Goal: Find specific page/section: Find specific page/section

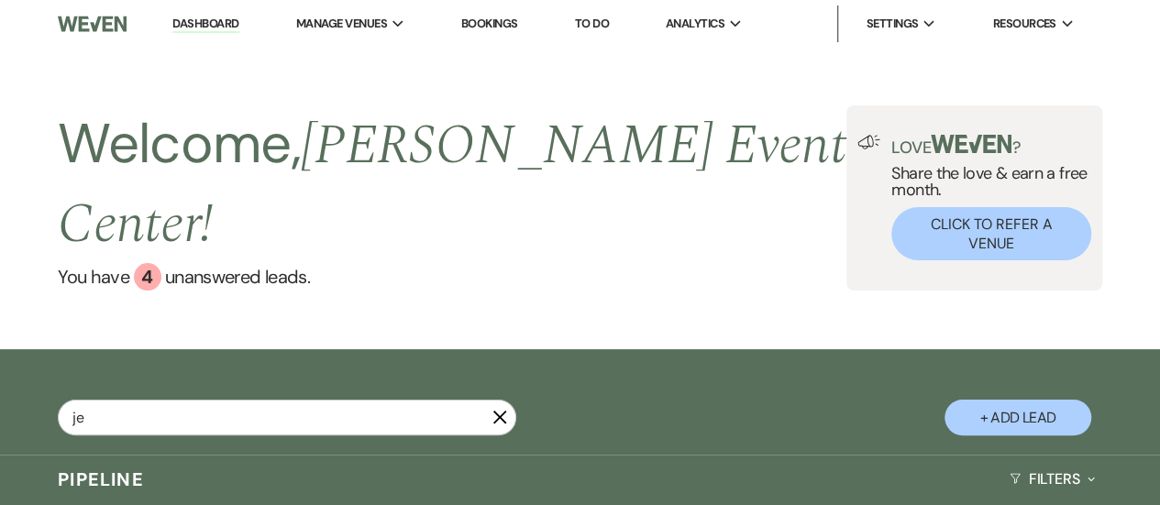
type input "jen"
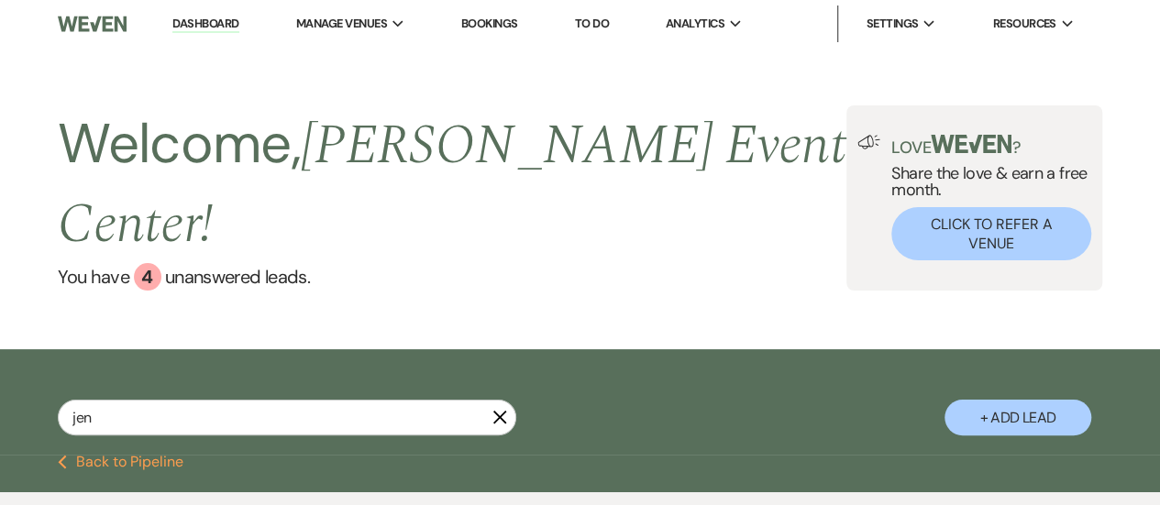
select select "8"
select select "4"
select select "5"
select select "4"
select select "8"
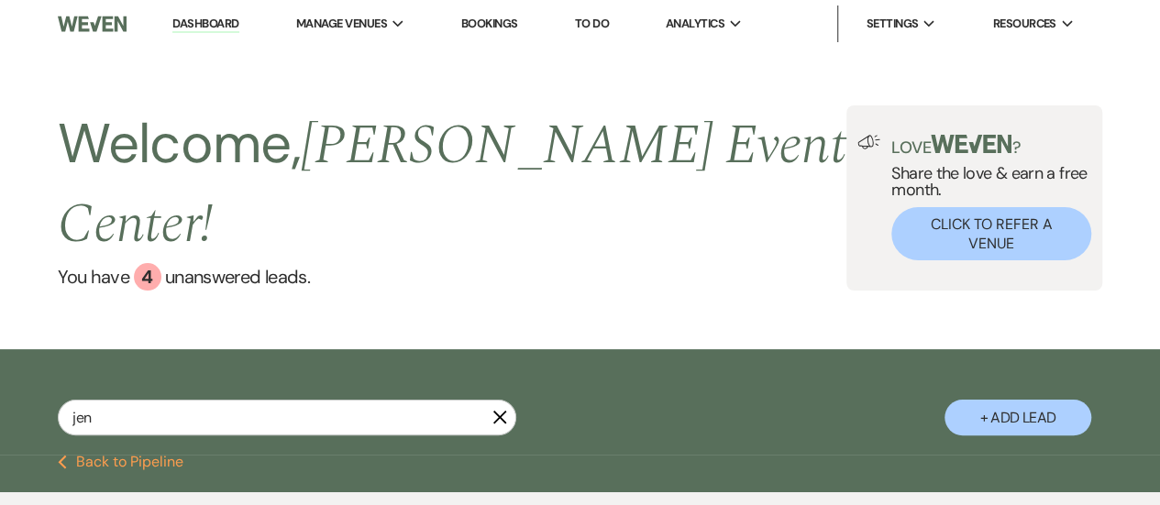
select select "4"
select select "8"
select select "4"
select select "8"
select select "3"
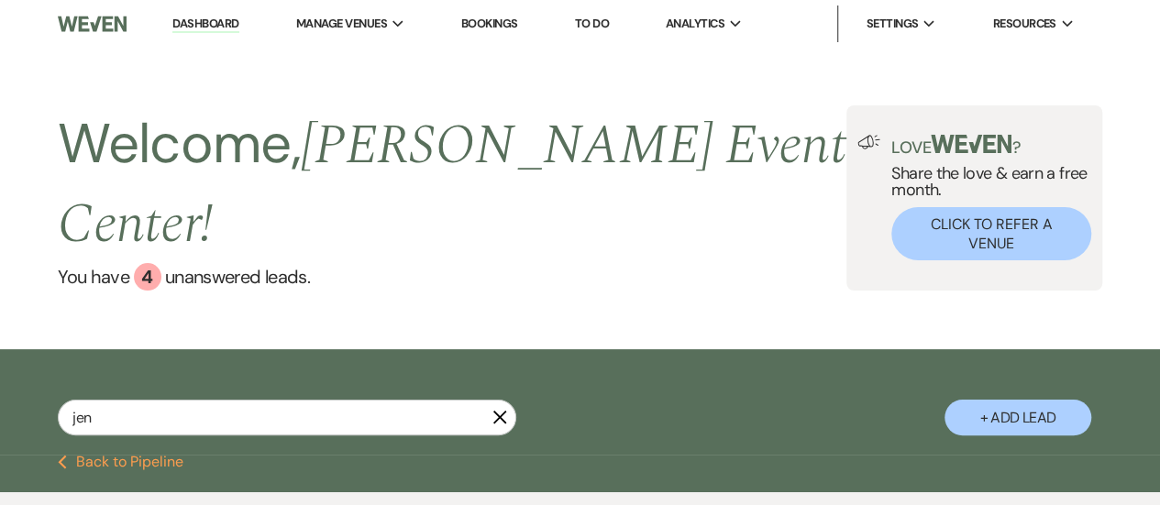
select select "8"
select select "4"
select select "8"
select select "2"
type input "je"
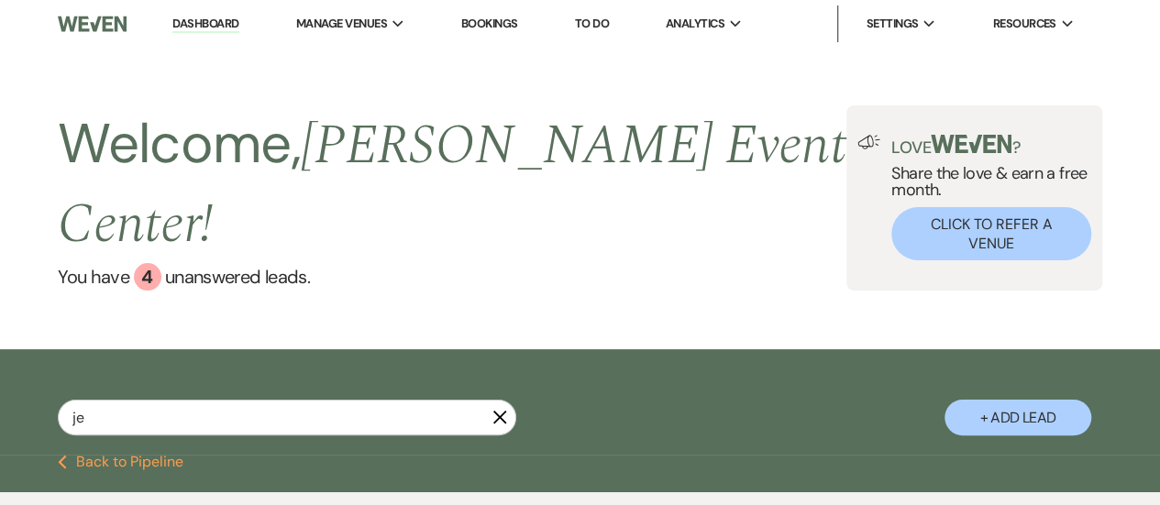
select select "6"
select select "4"
select select "8"
select select "4"
select select "2"
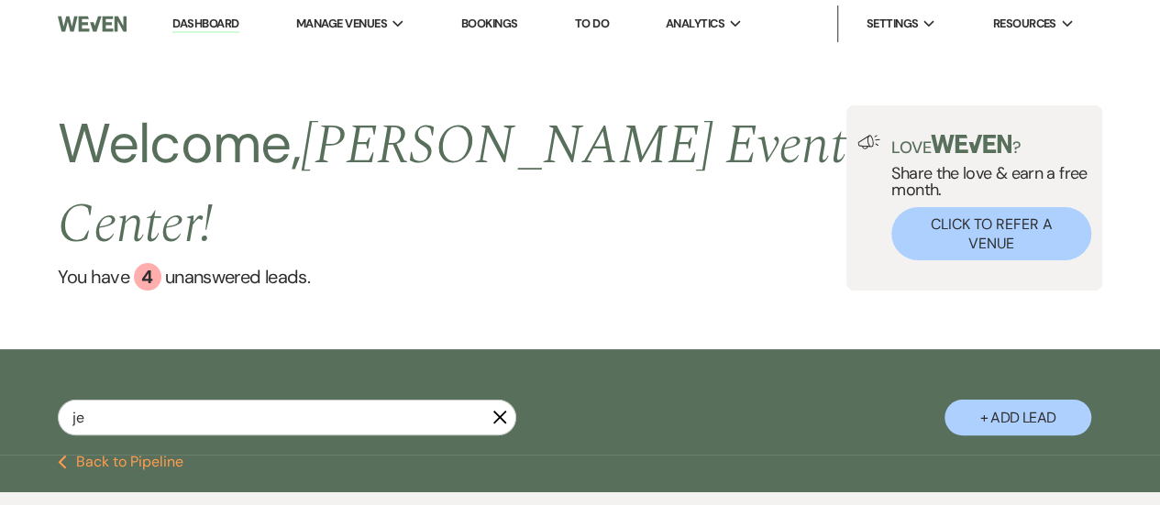
select select "5"
select select "8"
select select "1"
select select "6"
select select "4"
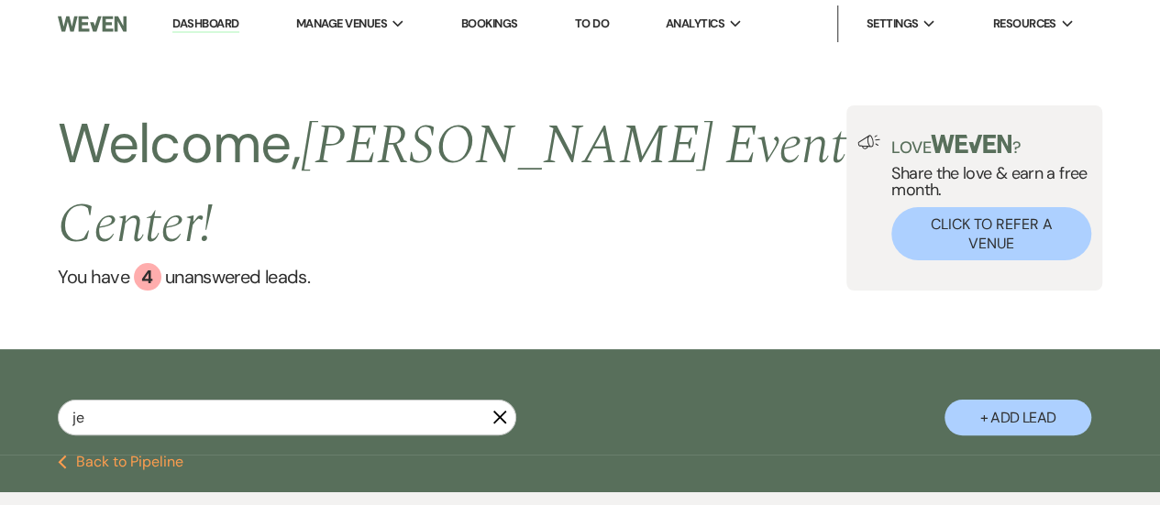
select select "5"
select select "8"
select select "6"
select select "8"
select select "6"
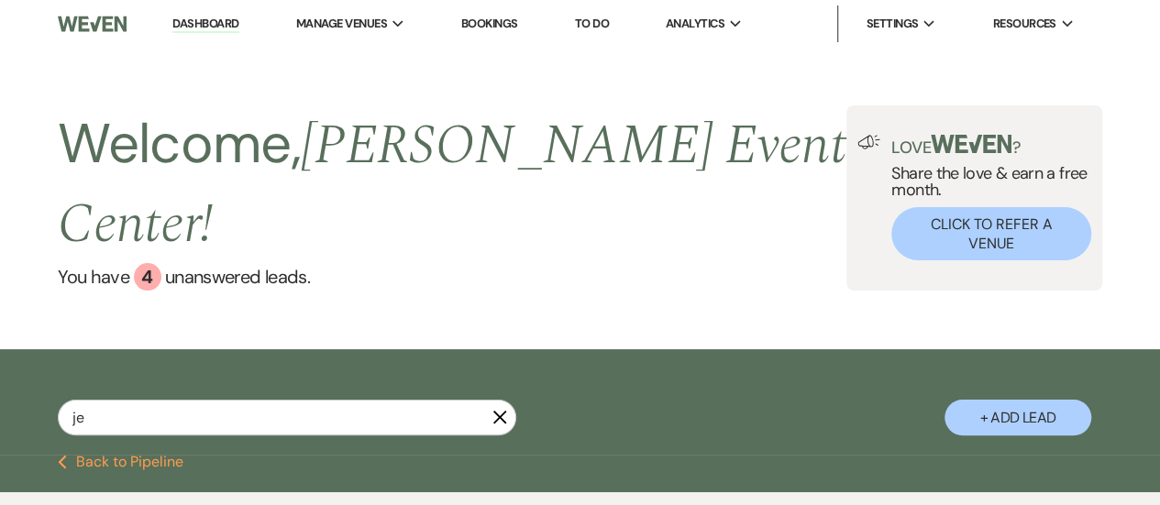
select select "8"
select select "6"
select select "8"
select select "1"
select select "8"
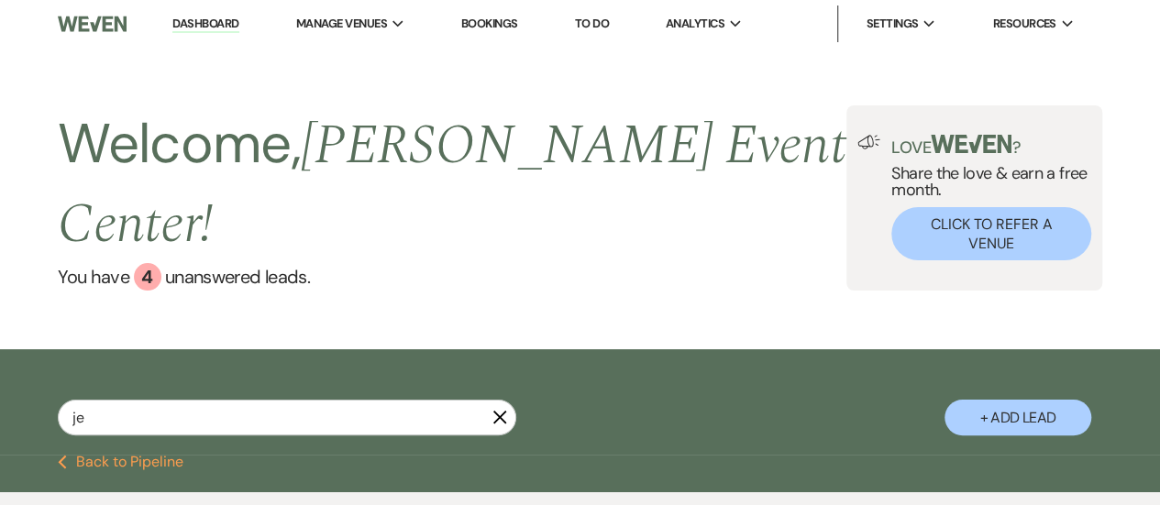
select select "4"
select select "2"
select select "8"
select select "5"
select select "8"
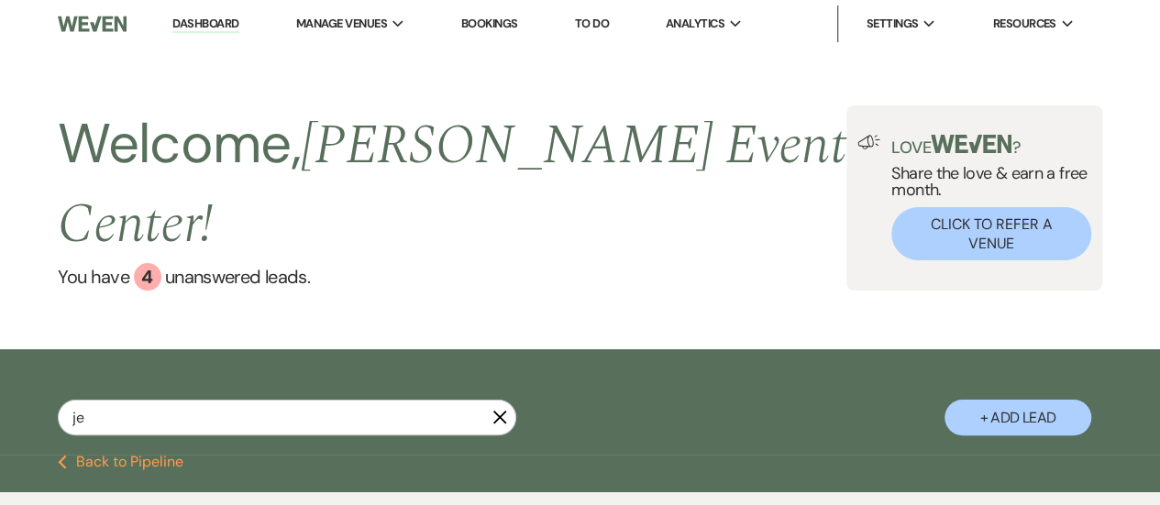
select select "6"
select select "8"
select select "4"
select select "8"
select select "4"
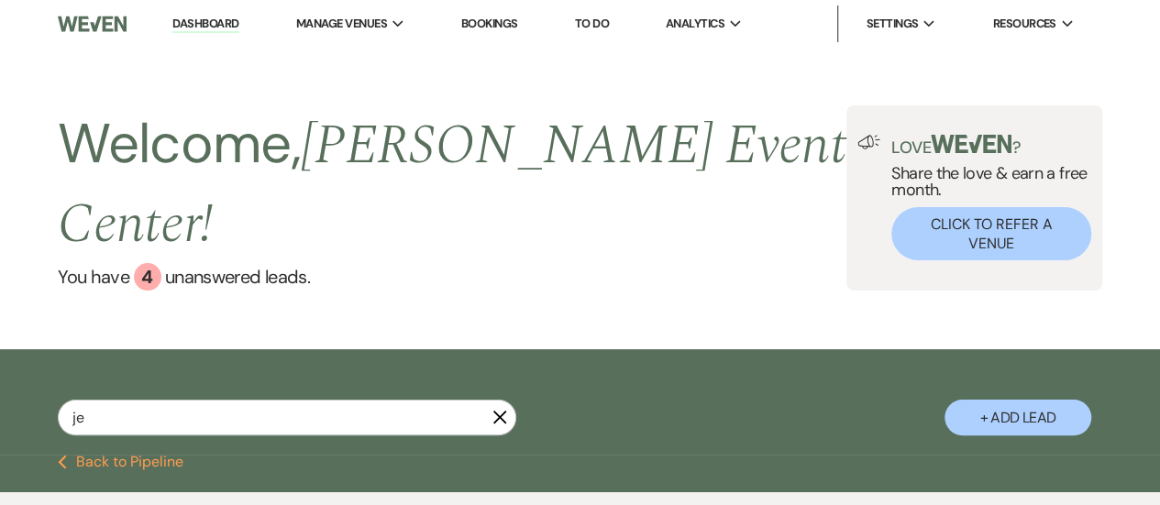
select select "8"
select select "11"
select select "5"
select select "8"
select select "4"
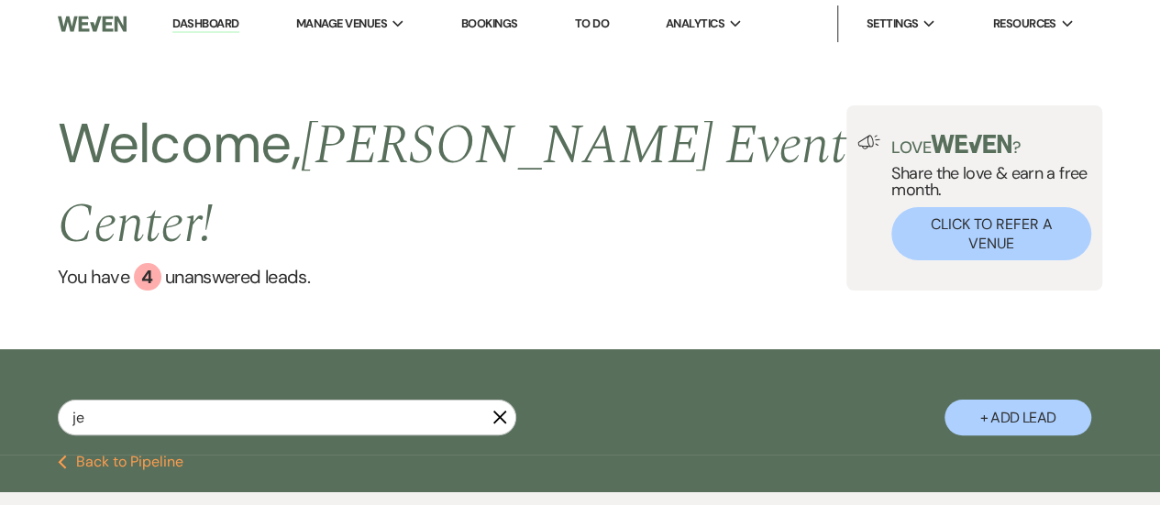
select select "5"
select select "8"
select select "4"
select select "5"
select select "8"
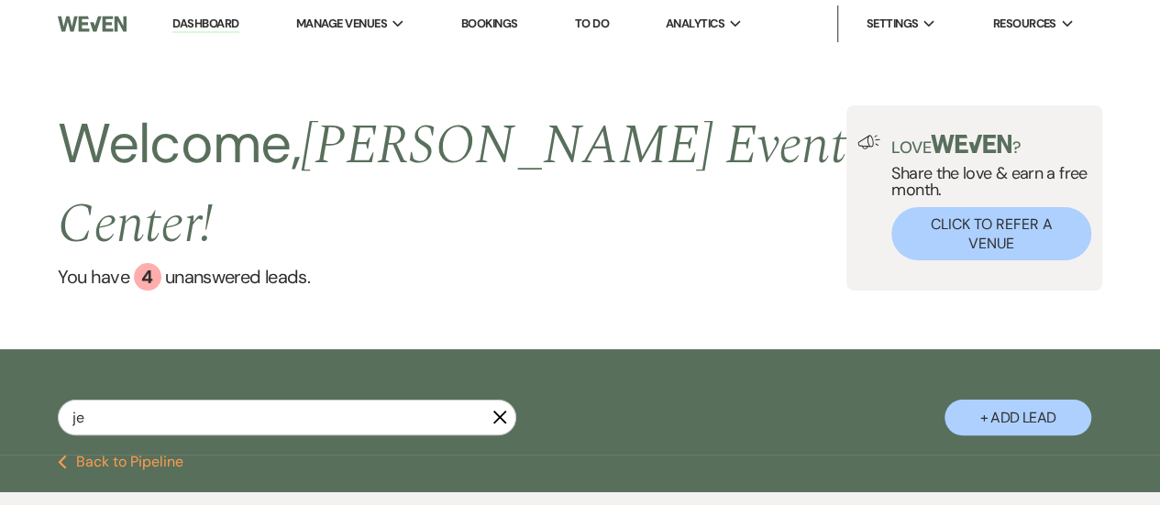
select select "4"
select select "8"
select select "4"
select select "8"
select select "3"
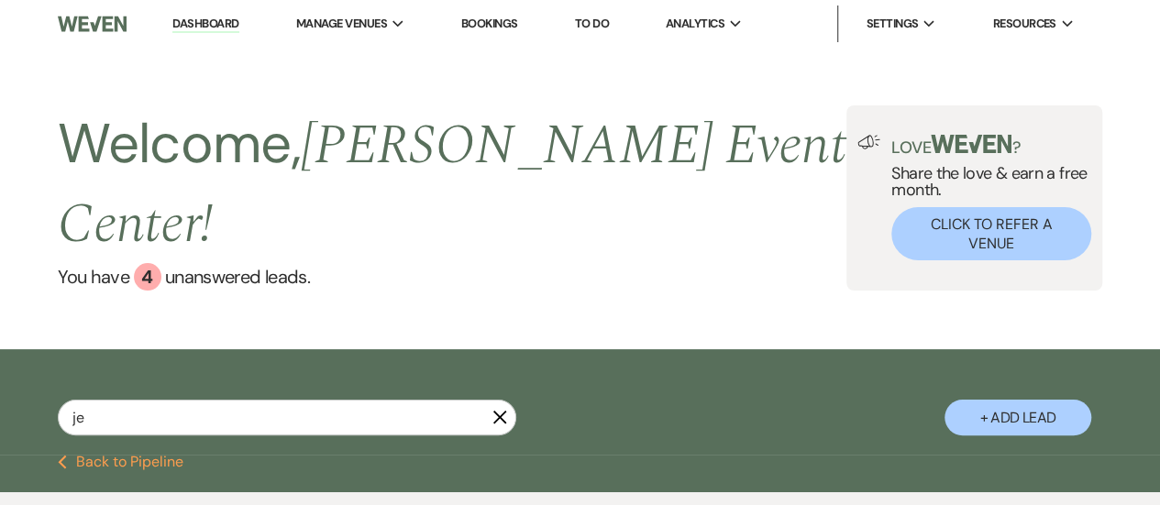
select select "8"
select select "4"
select select "8"
select select "1"
select select "8"
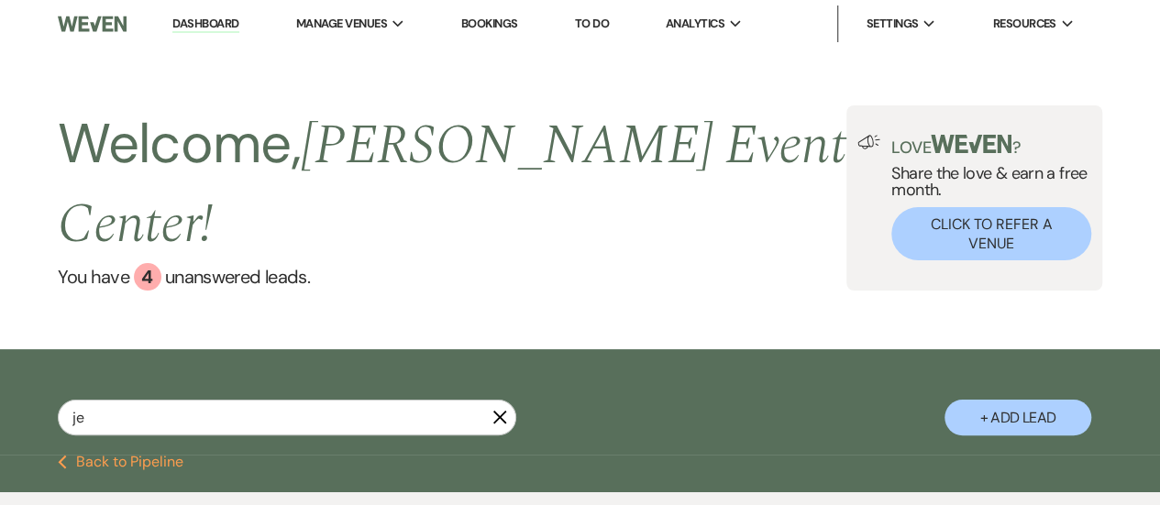
select select "4"
select select "8"
select select "2"
select select "8"
select select "2"
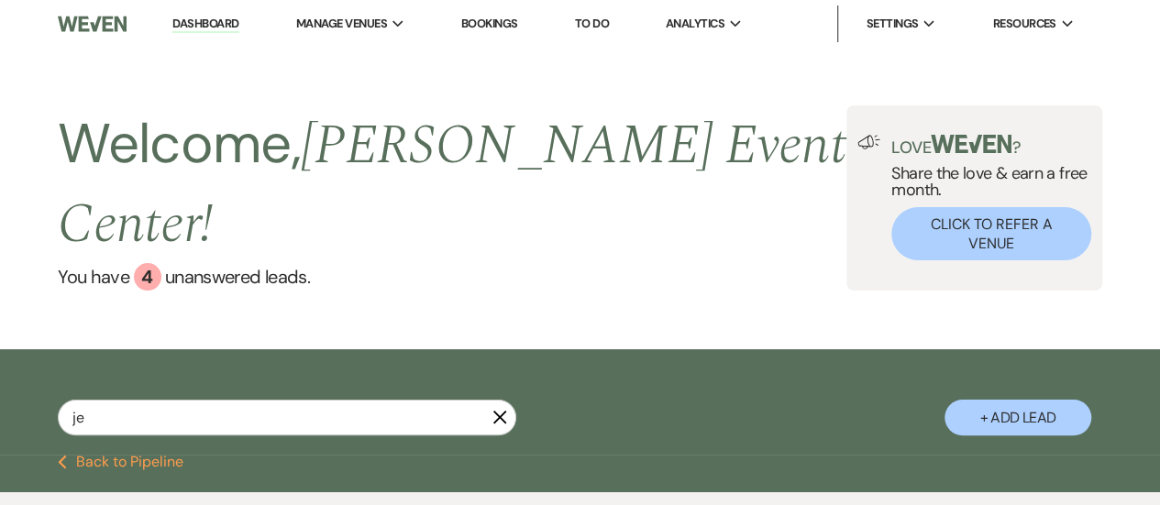
select select "8"
select select "1"
select select "8"
select select "6"
click at [149, 400] on input "jen" at bounding box center [287, 418] width 459 height 36
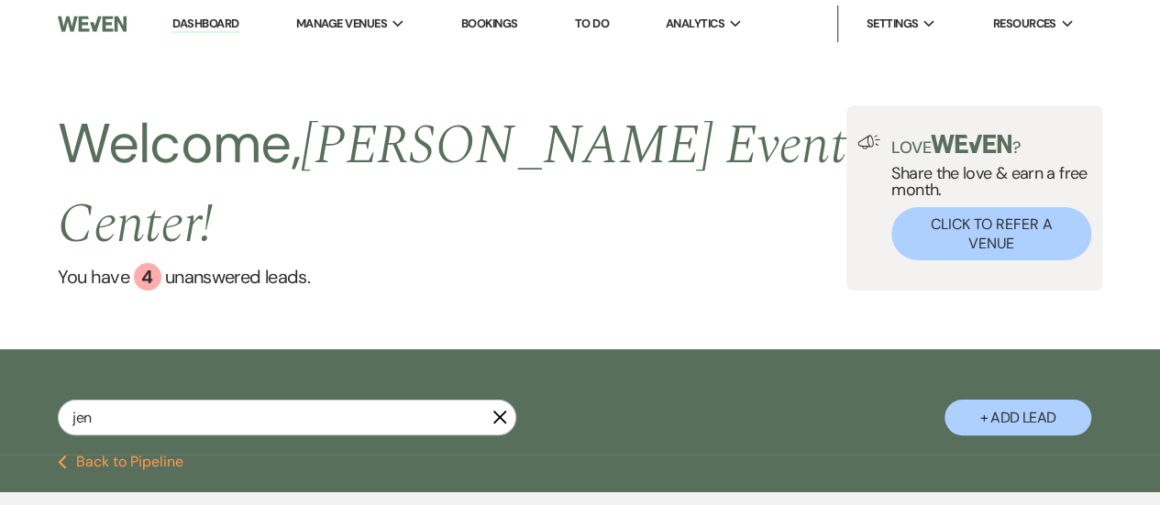
type input "jenyia"
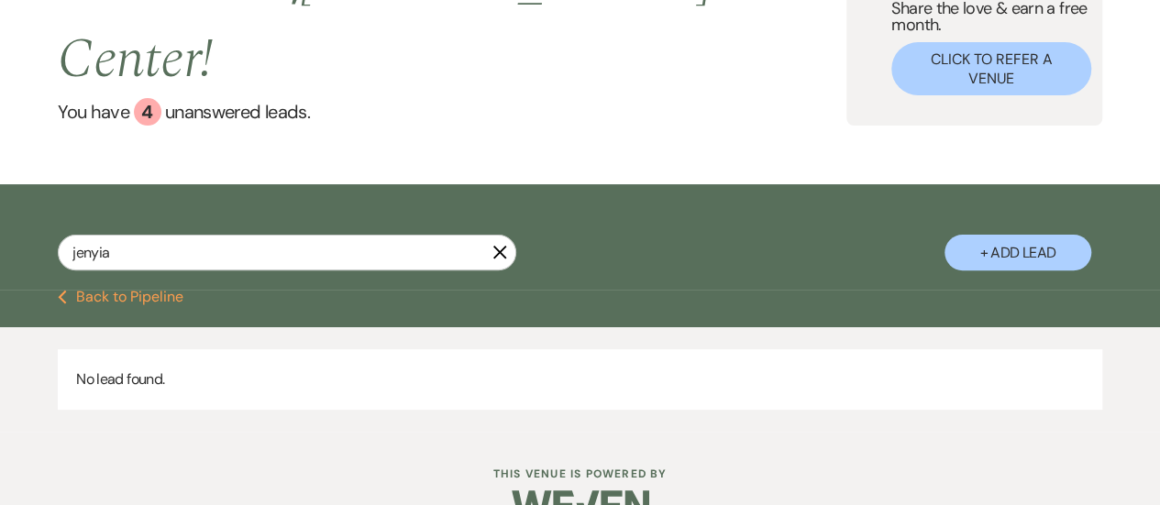
click at [169, 235] on input "jenyia" at bounding box center [287, 253] width 459 height 36
click at [104, 290] on button "Previous Back to Pipeline" at bounding box center [121, 297] width 126 height 15
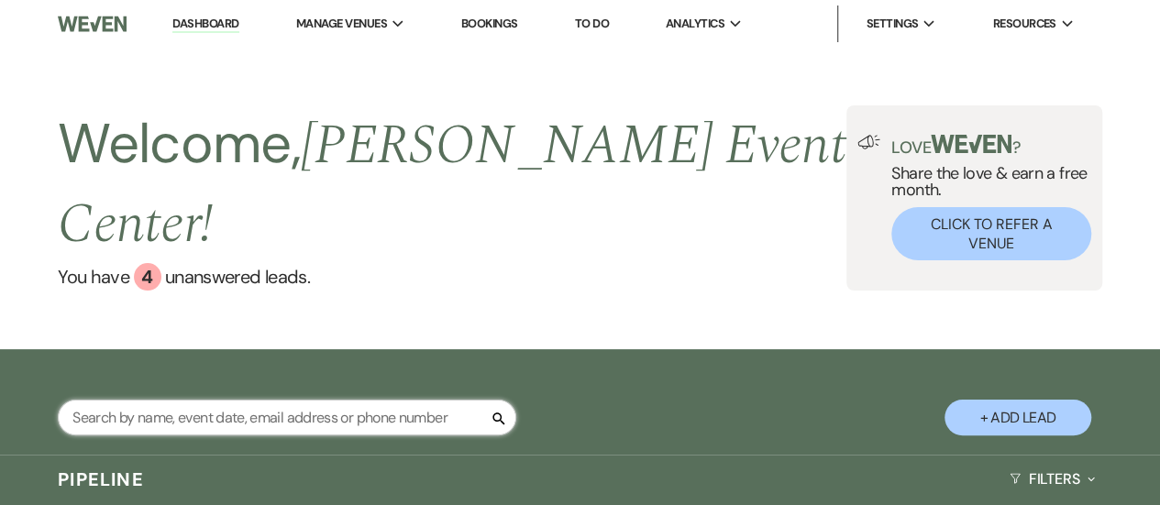
click at [159, 400] on input "text" at bounding box center [287, 418] width 459 height 36
type input "jen"
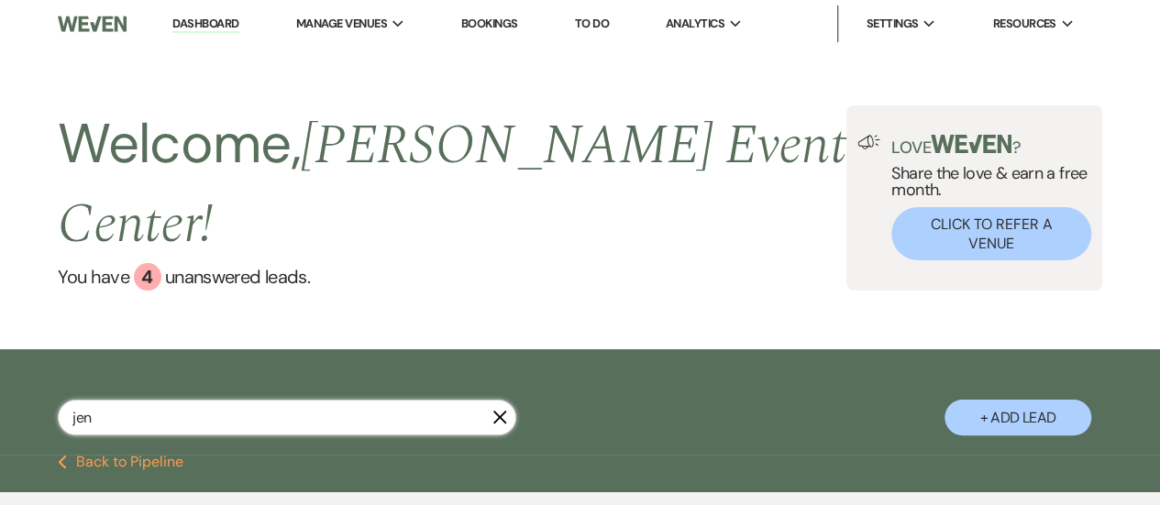
select select "8"
select select "4"
select select "5"
select select "4"
select select "8"
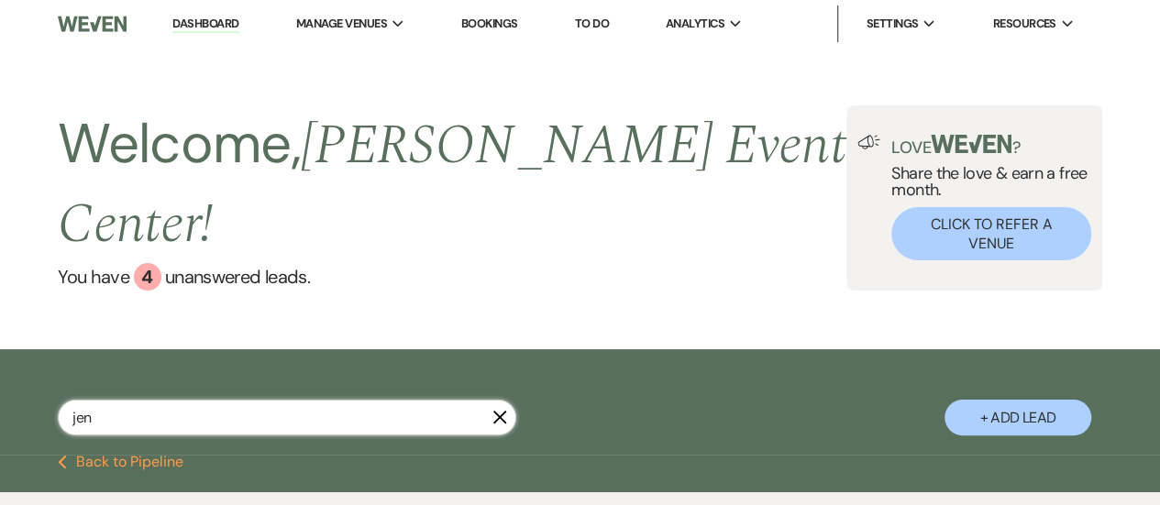
select select "4"
select select "8"
select select "4"
select select "8"
select select "3"
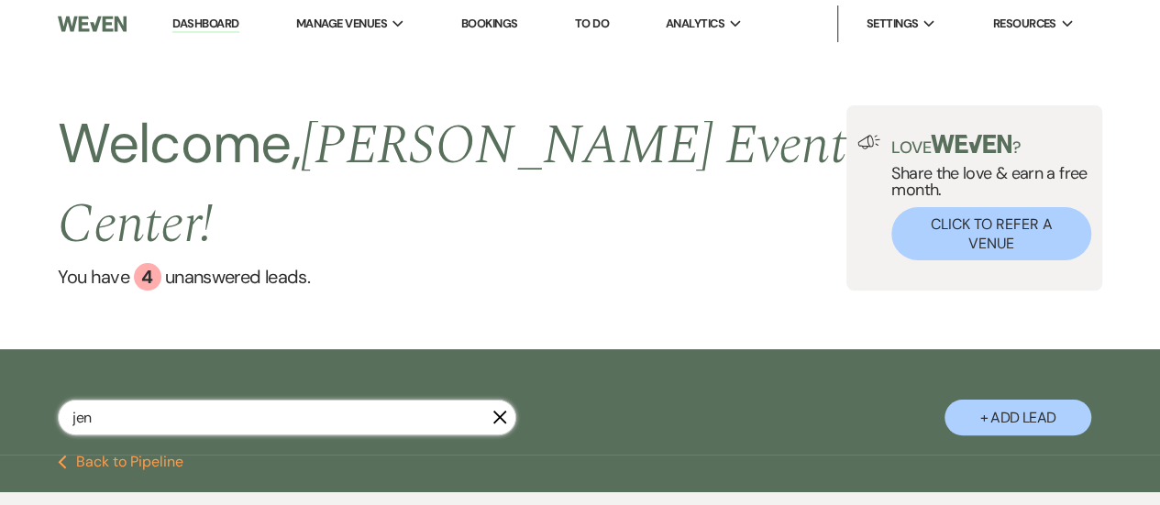
select select "8"
select select "4"
select select "8"
select select "2"
click at [156, 400] on input "jen" at bounding box center [287, 418] width 459 height 36
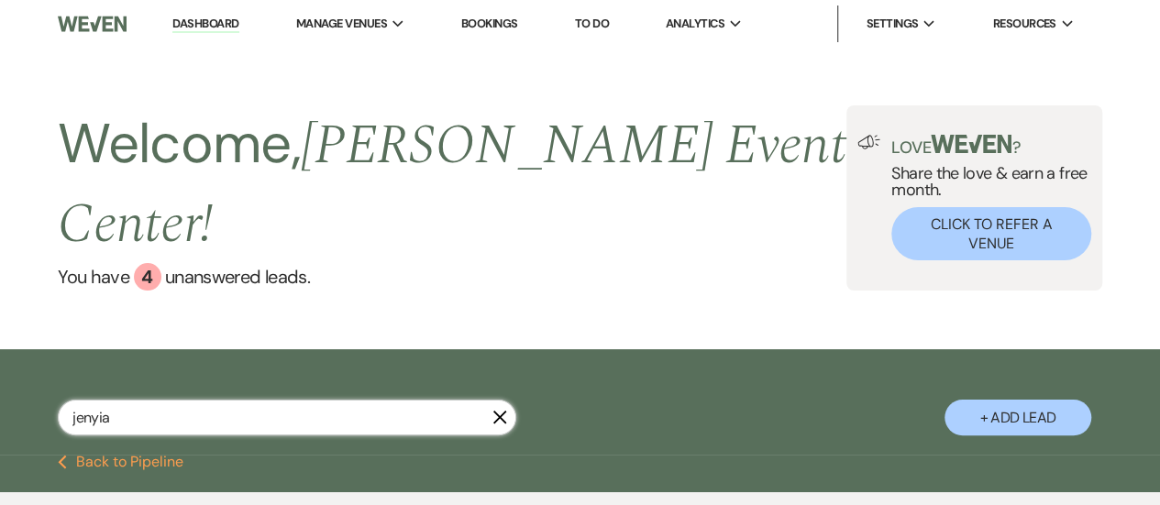
scroll to position [165, 0]
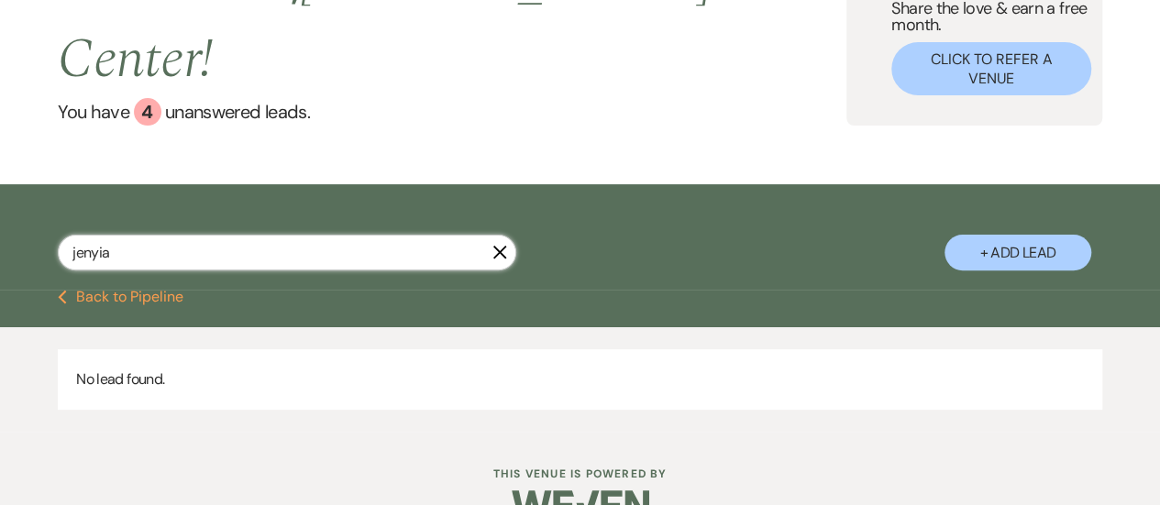
drag, startPoint x: 116, startPoint y: 216, endPoint x: 7, endPoint y: 197, distance: 110.7
click at [7, 197] on div "[PERSON_NAME] X + Add Lead" at bounding box center [580, 240] width 1160 height 93
type input "jen"
select select "8"
select select "4"
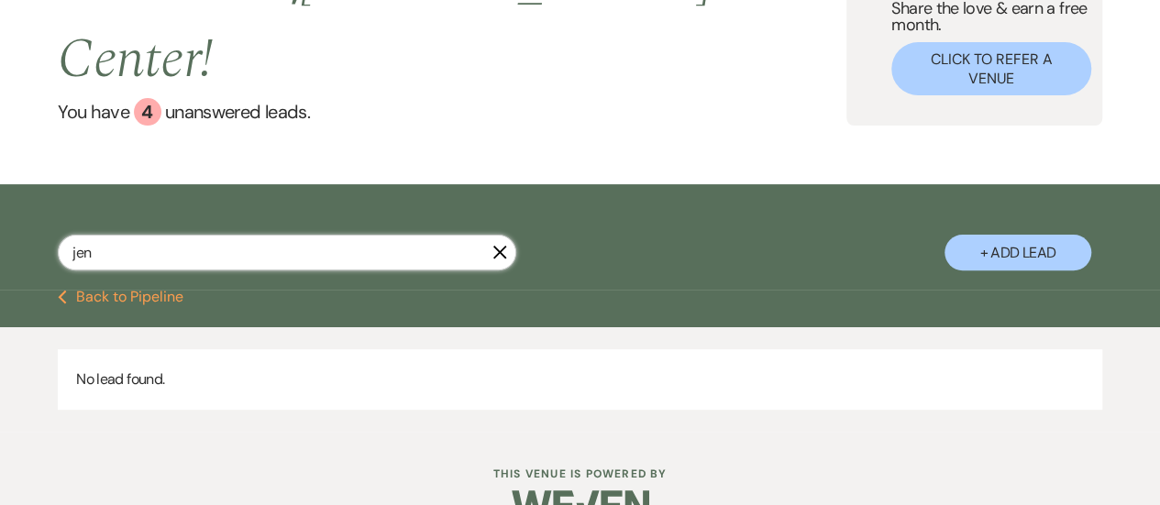
select select "5"
select select "4"
select select "8"
select select "4"
select select "8"
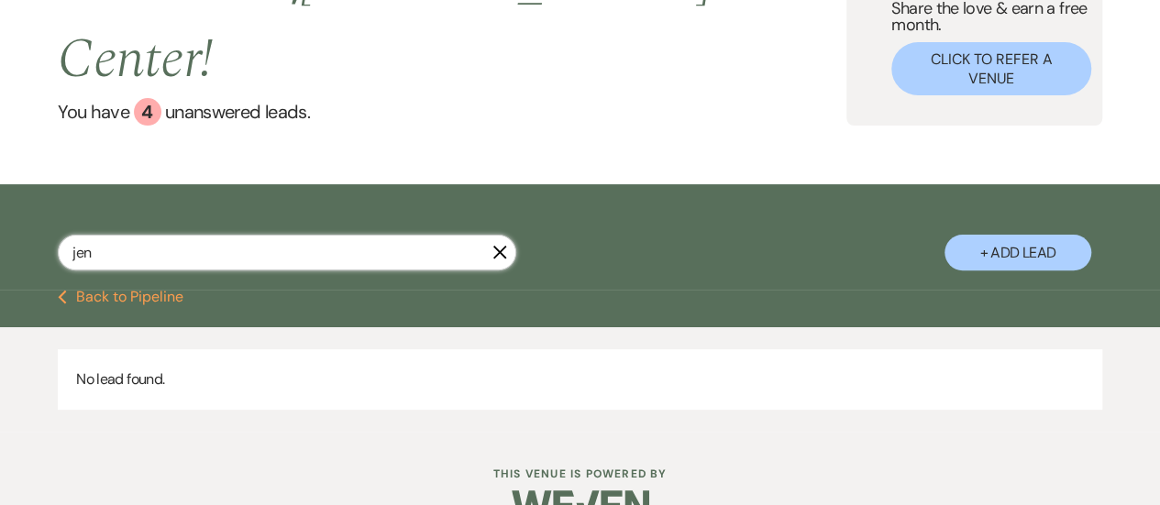
select select "4"
select select "8"
select select "3"
select select "8"
select select "4"
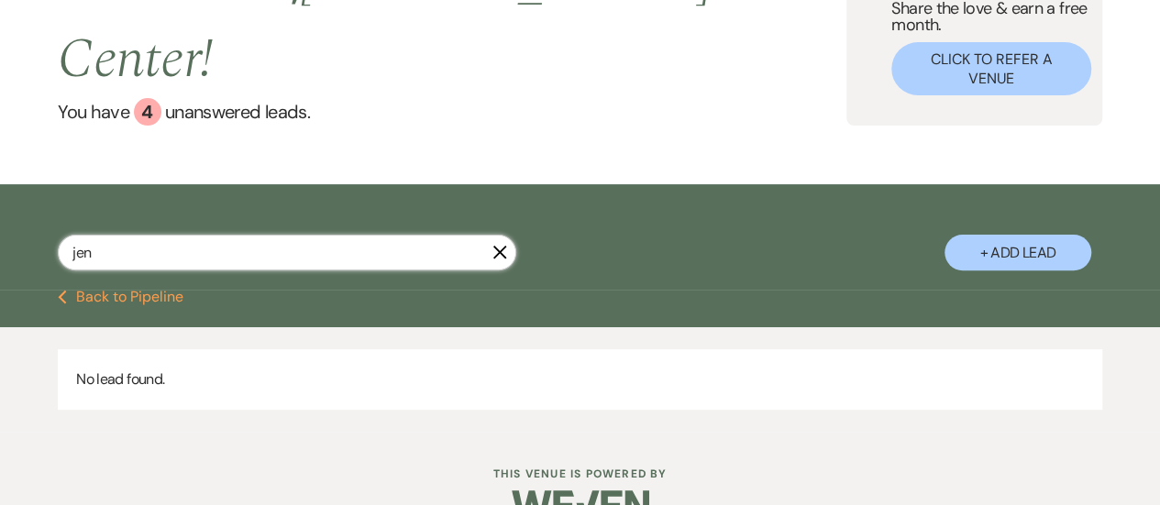
select select "8"
select select "2"
type input "jen"
select select "8"
select select "4"
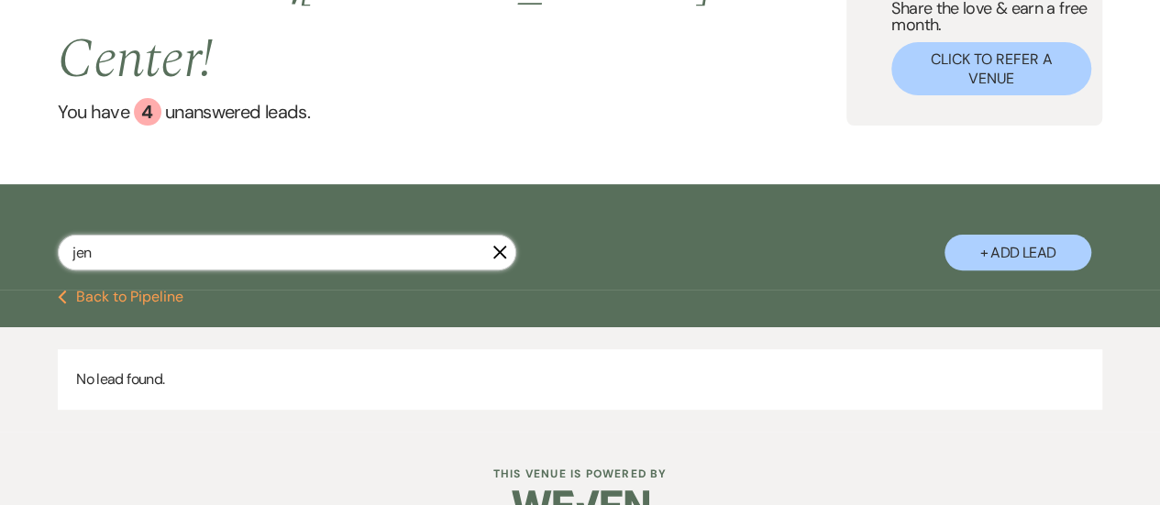
select select "5"
select select "4"
select select "8"
select select "4"
select select "8"
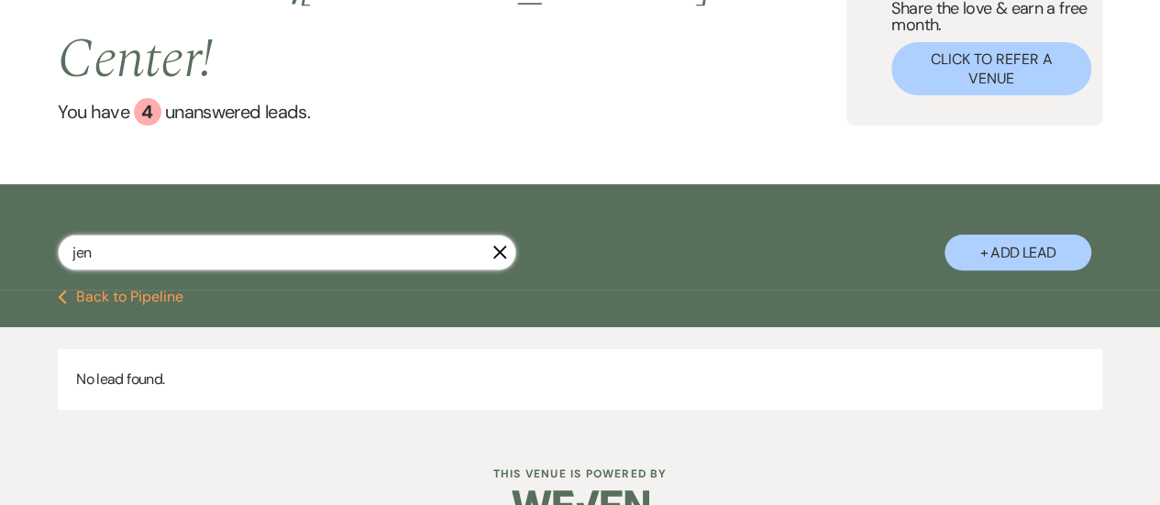
select select "4"
select select "8"
select select "3"
select select "8"
select select "4"
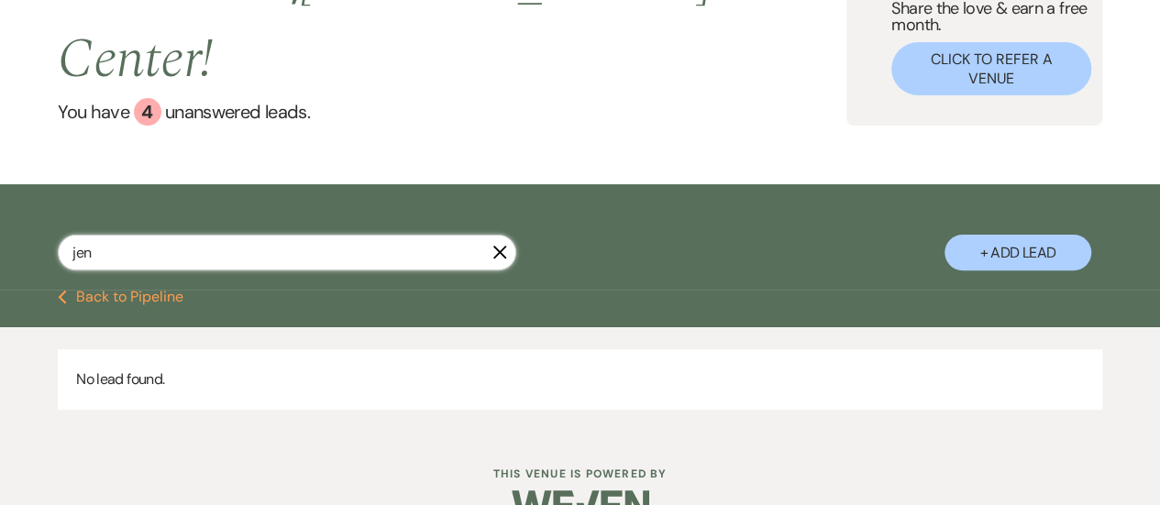
select select "8"
select select "2"
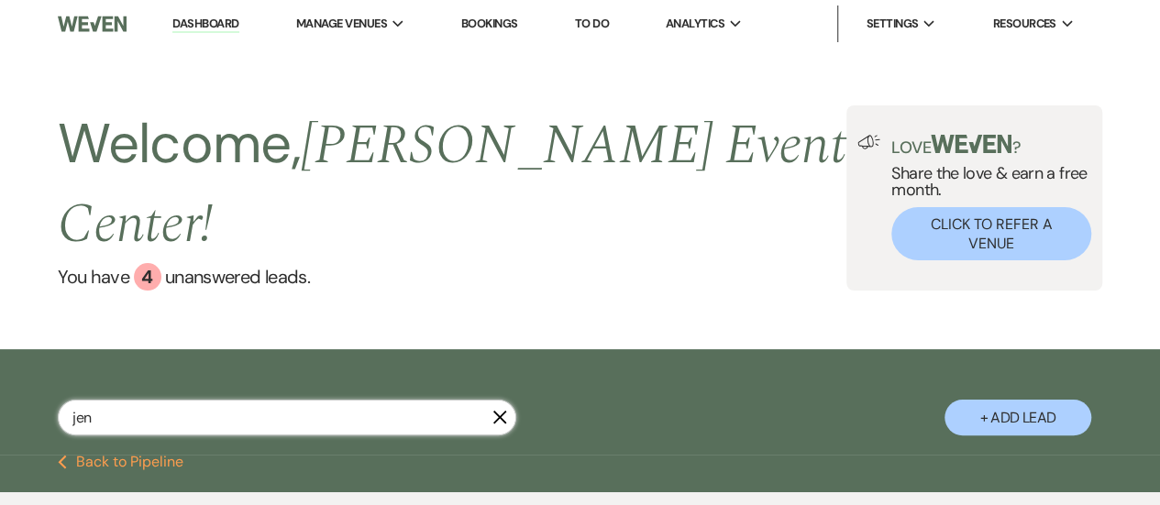
drag, startPoint x: 92, startPoint y: 381, endPoint x: 2, endPoint y: 403, distance: 92.5
click at [2, 403] on div "jen X + Add Lead" at bounding box center [580, 405] width 1160 height 93
type input "[PERSON_NAME]"
select select "8"
select select "4"
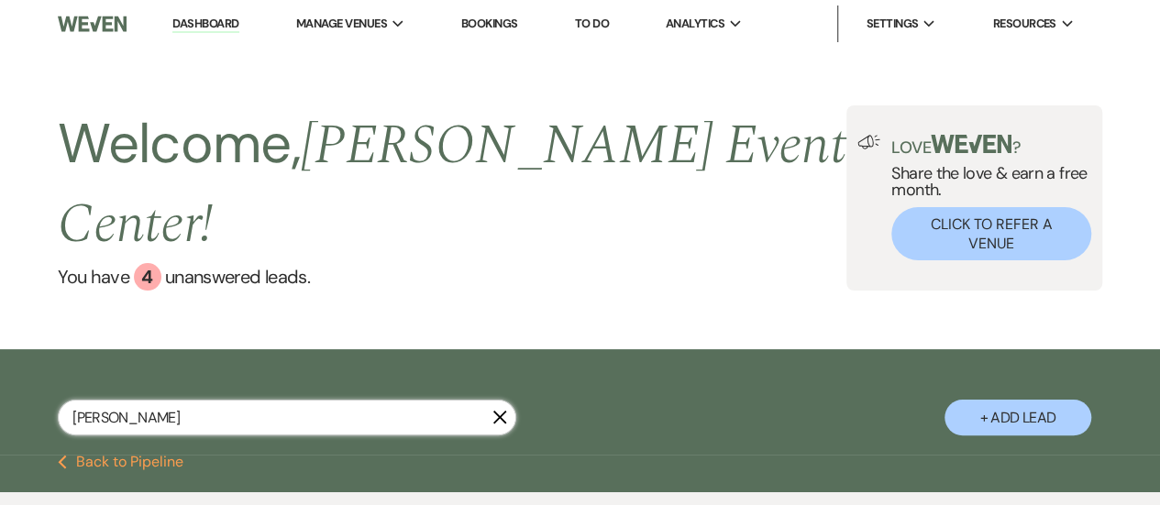
select select "8"
select select "4"
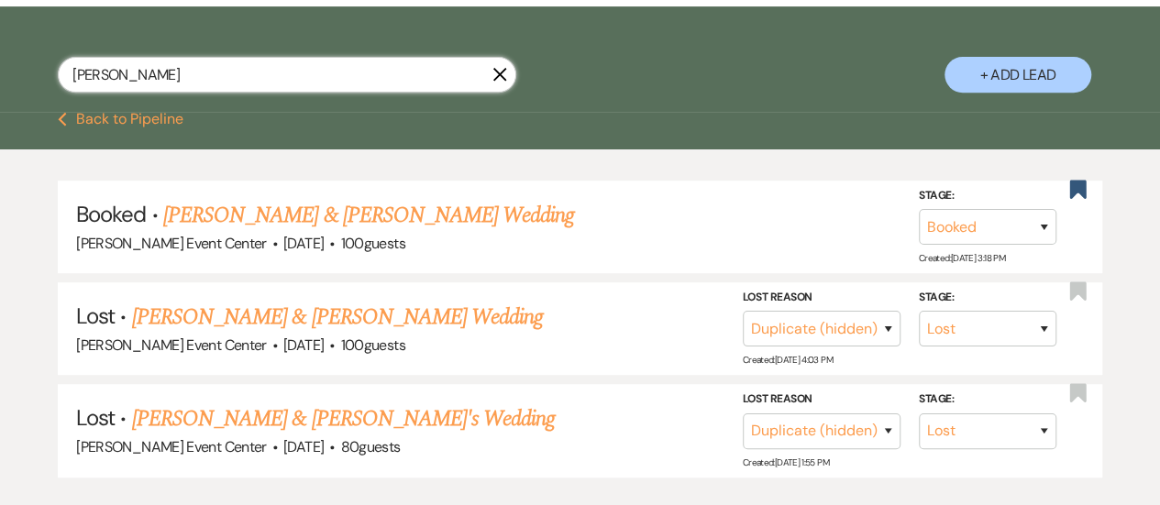
scroll to position [346, 0]
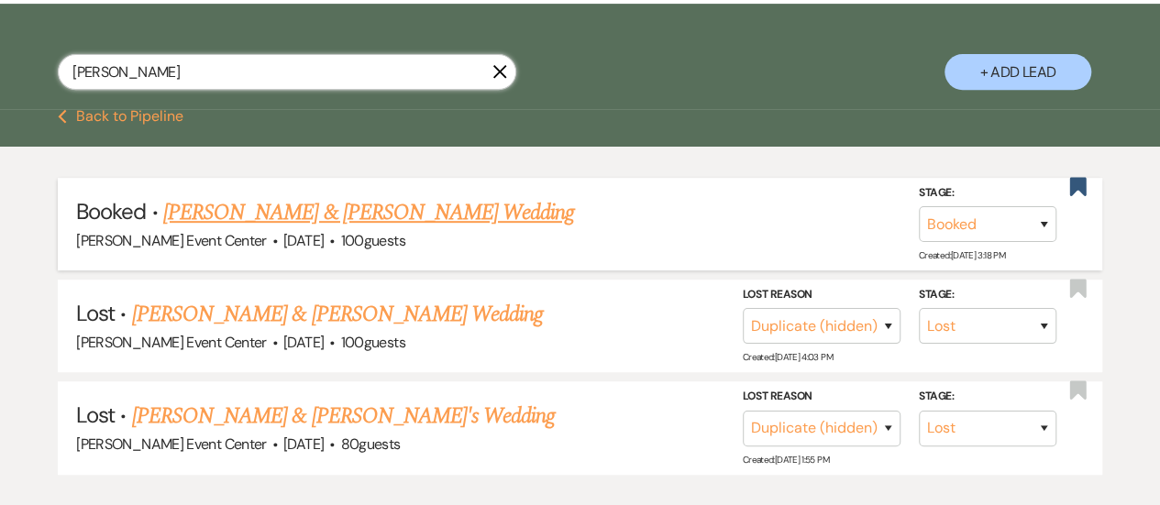
type input "[PERSON_NAME]"
click at [417, 196] on link "[PERSON_NAME] & [PERSON_NAME] Wedding" at bounding box center [368, 212] width 411 height 33
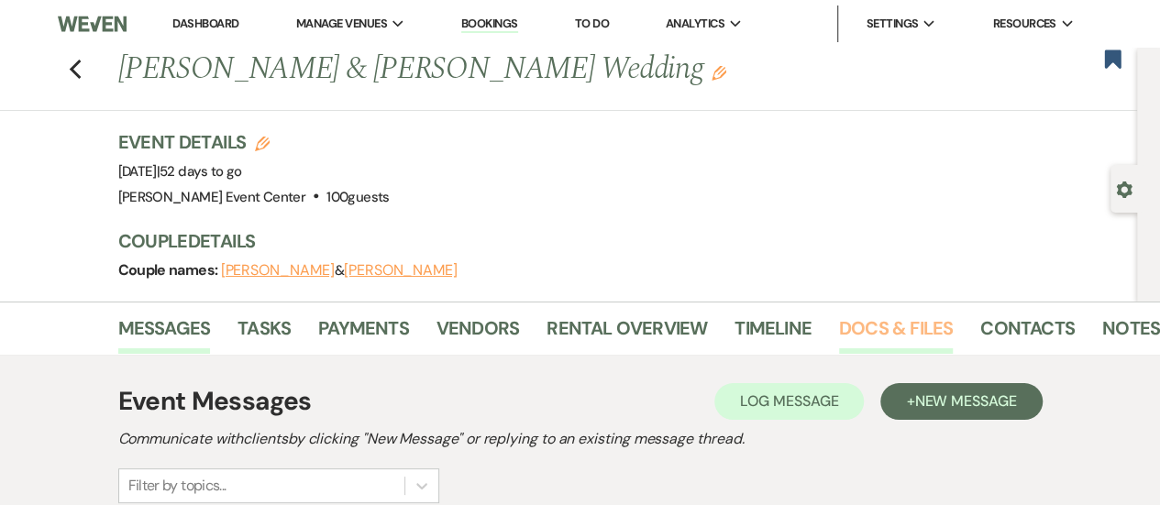
click at [890, 321] on link "Docs & Files" at bounding box center [896, 334] width 114 height 40
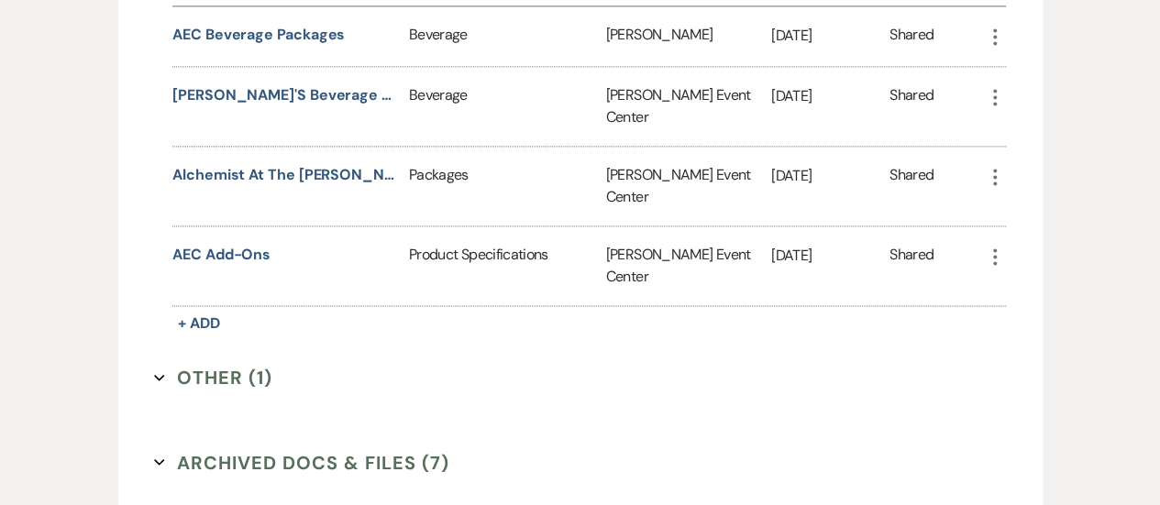
scroll to position [1305, 0]
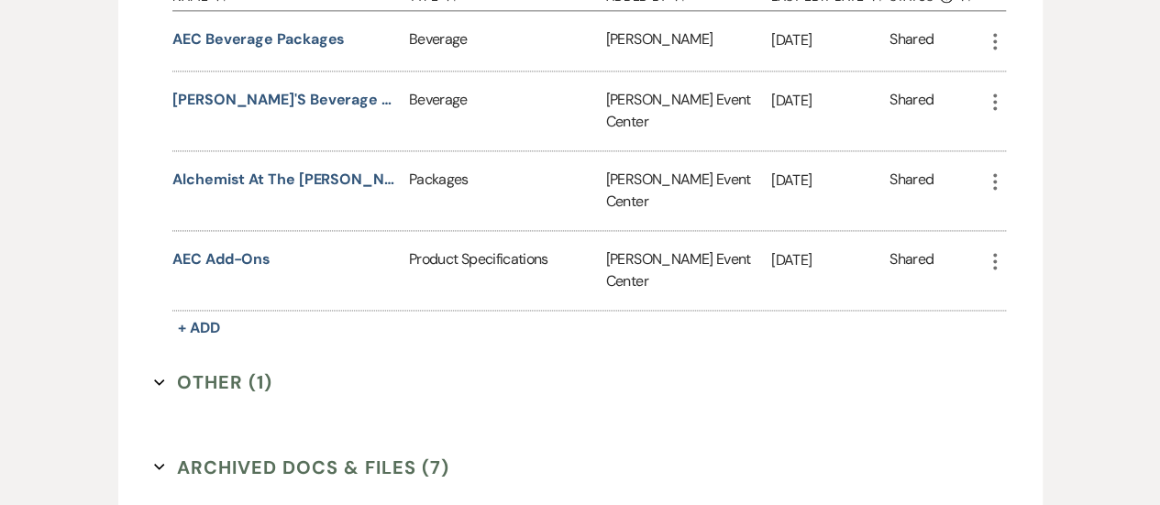
click at [366, 453] on button "Archived Docs & Files (7) Expand" at bounding box center [301, 467] width 295 height 28
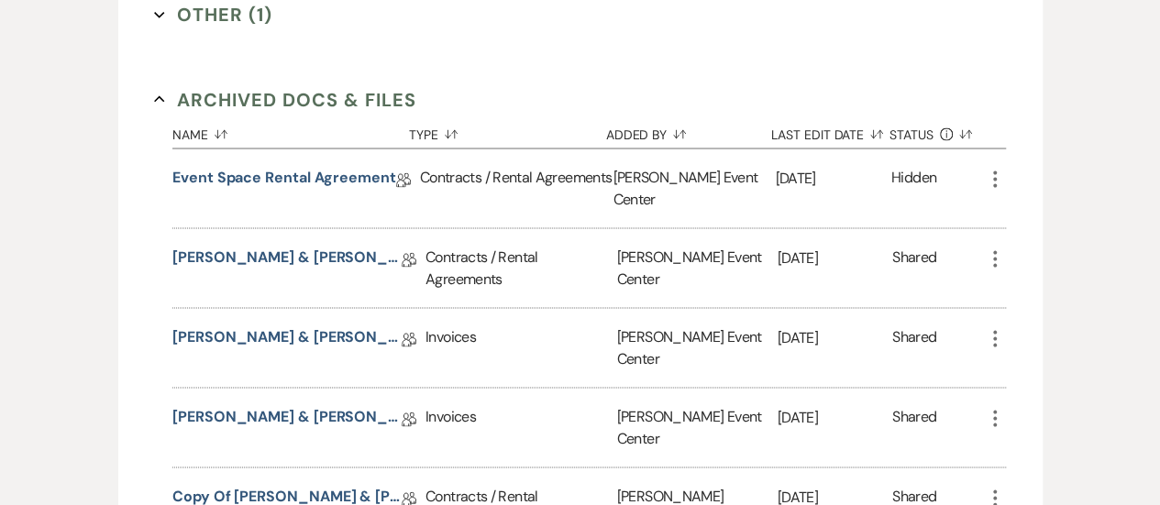
scroll to position [1667, 0]
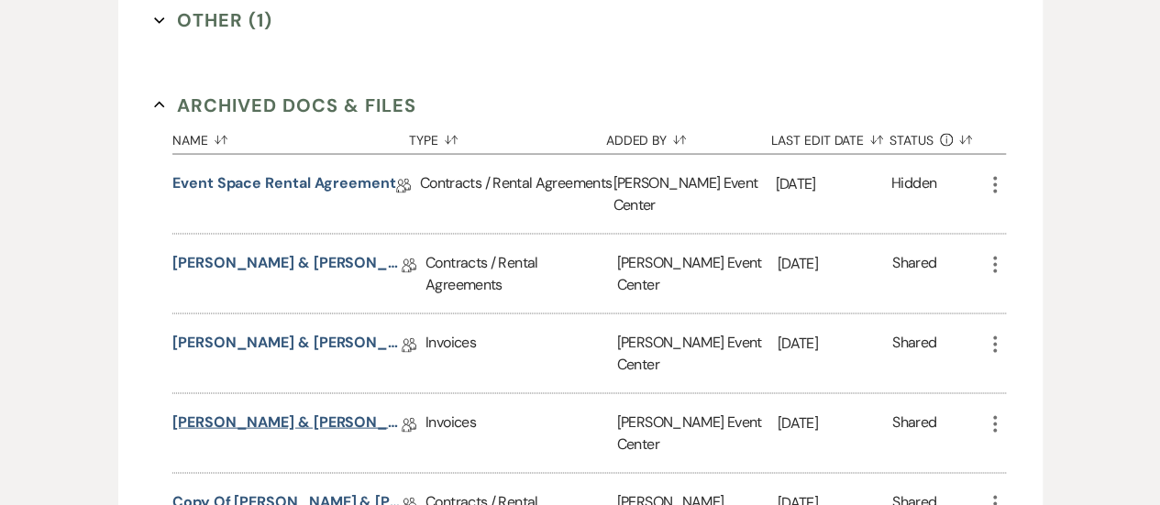
click at [341, 411] on link "[PERSON_NAME] & [PERSON_NAME] [DATE] Invoice #1 [DATE]" at bounding box center [286, 425] width 229 height 28
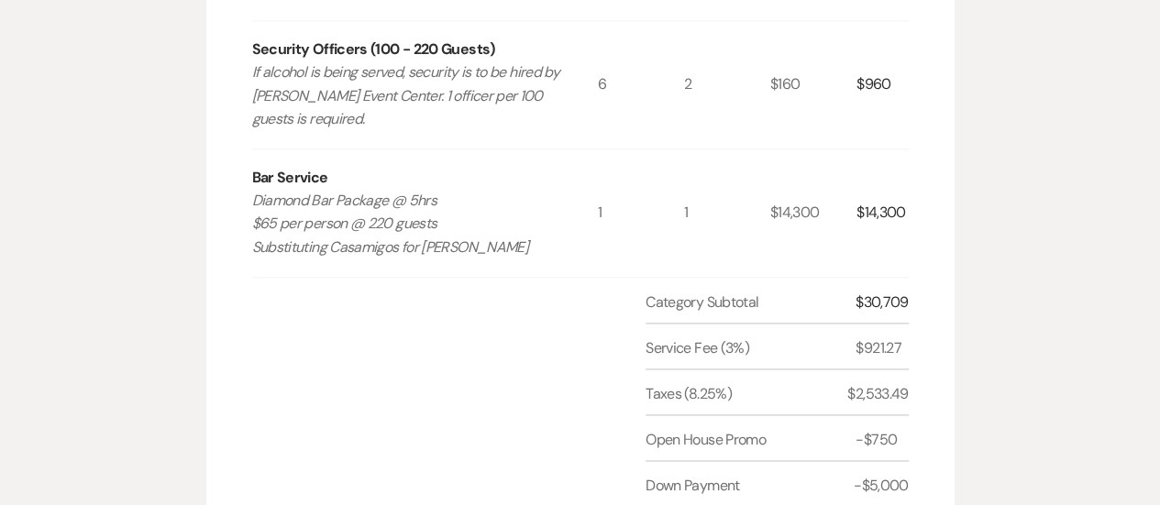
scroll to position [1197, 0]
